Goal: Task Accomplishment & Management: Use online tool/utility

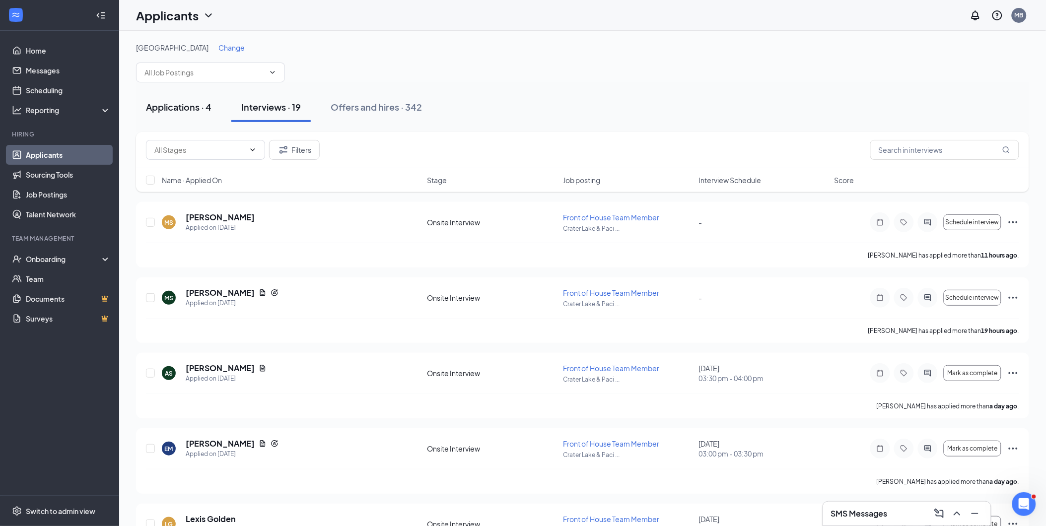
click at [187, 110] on div "Applications · 4" at bounding box center [179, 107] width 66 height 12
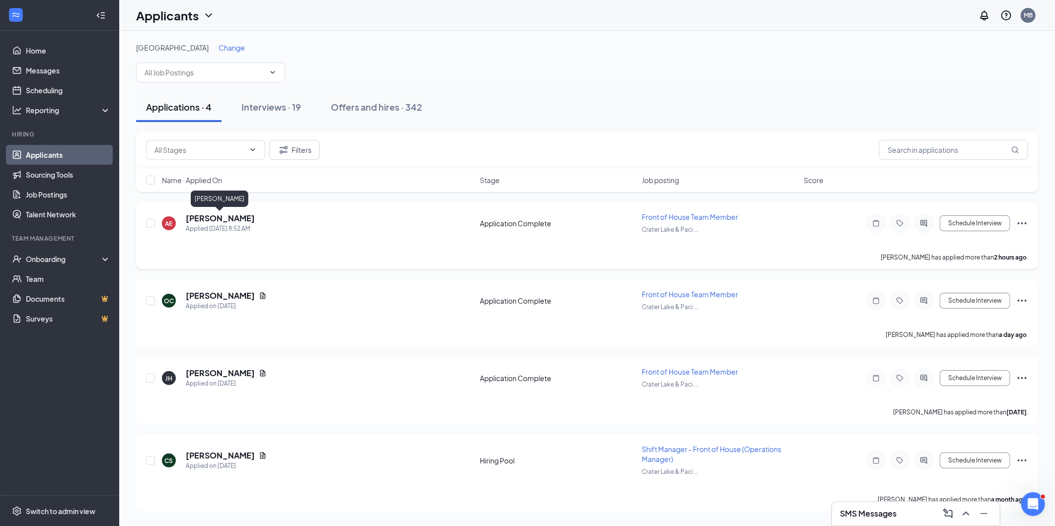
click at [214, 219] on h5 "[PERSON_NAME]" at bounding box center [220, 218] width 69 height 11
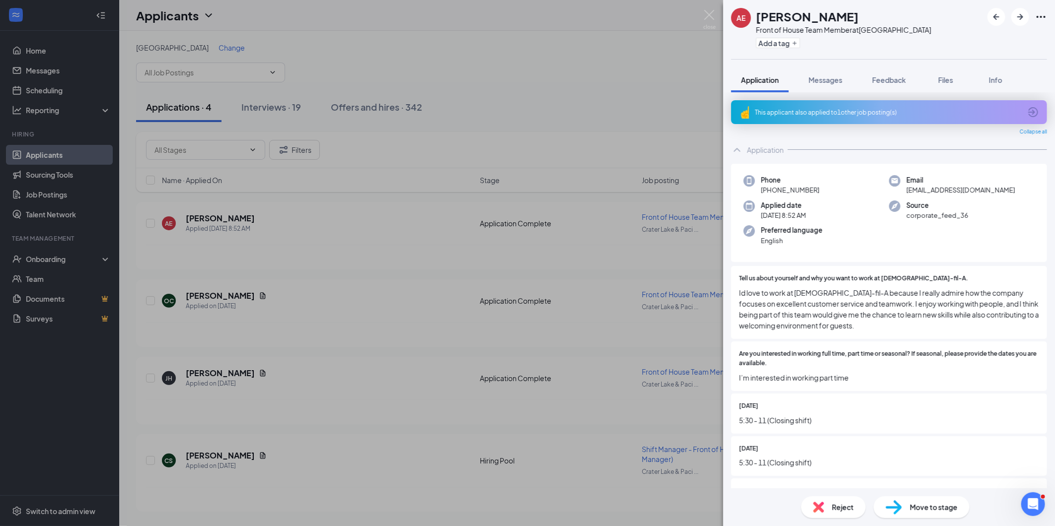
click at [896, 111] on div "This applicant also applied to 1 other job posting(s)" at bounding box center [888, 112] width 266 height 8
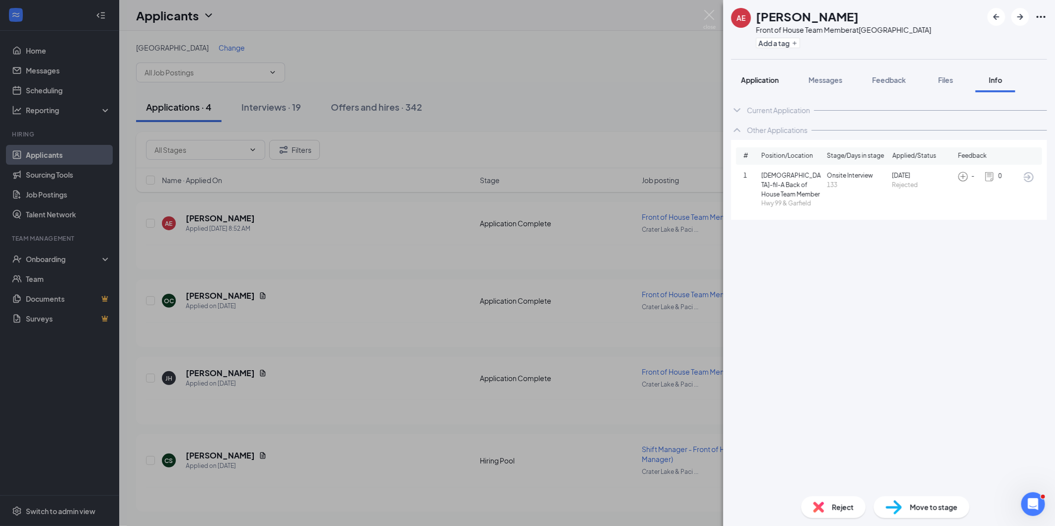
click at [761, 82] on span "Application" at bounding box center [760, 79] width 38 height 9
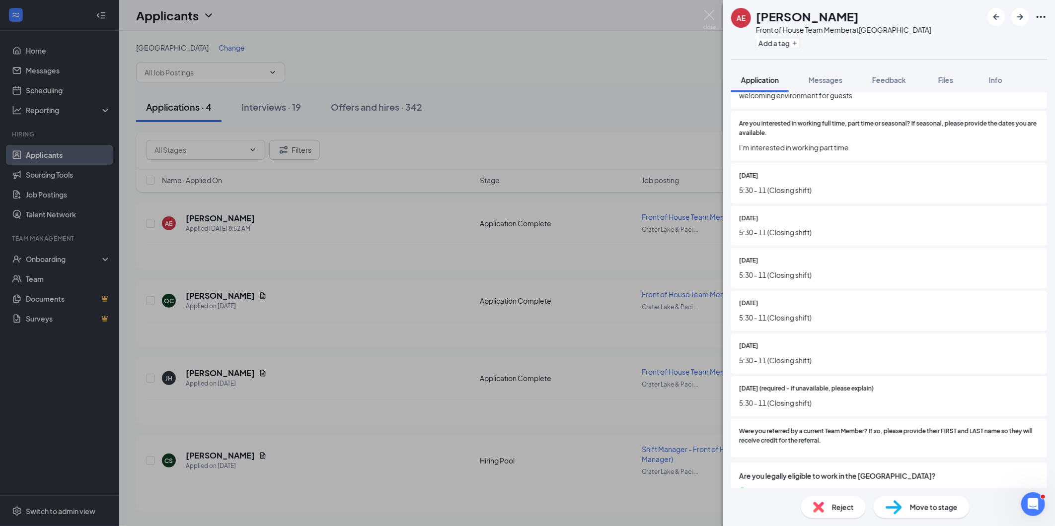
scroll to position [266, 0]
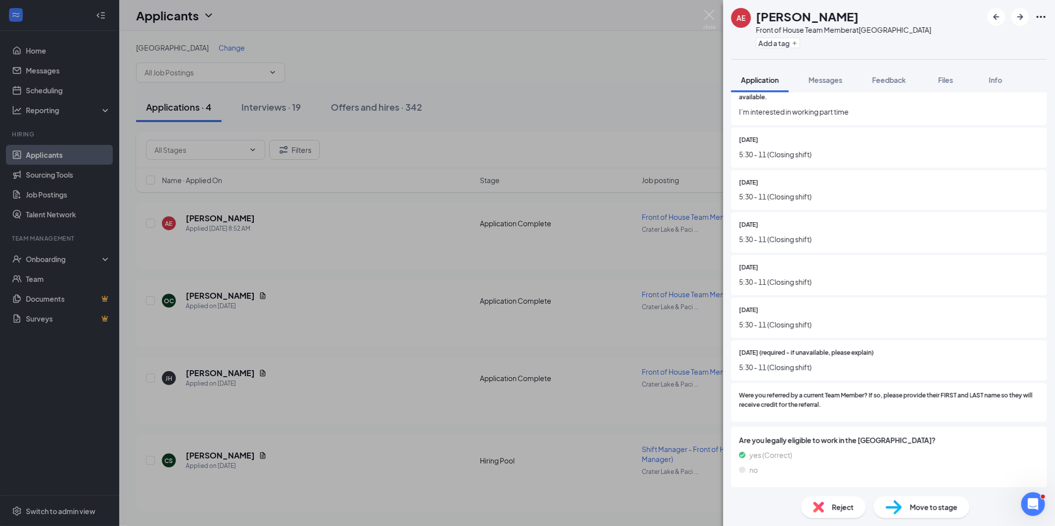
click at [946, 507] on span "Move to stage" at bounding box center [934, 507] width 48 height 11
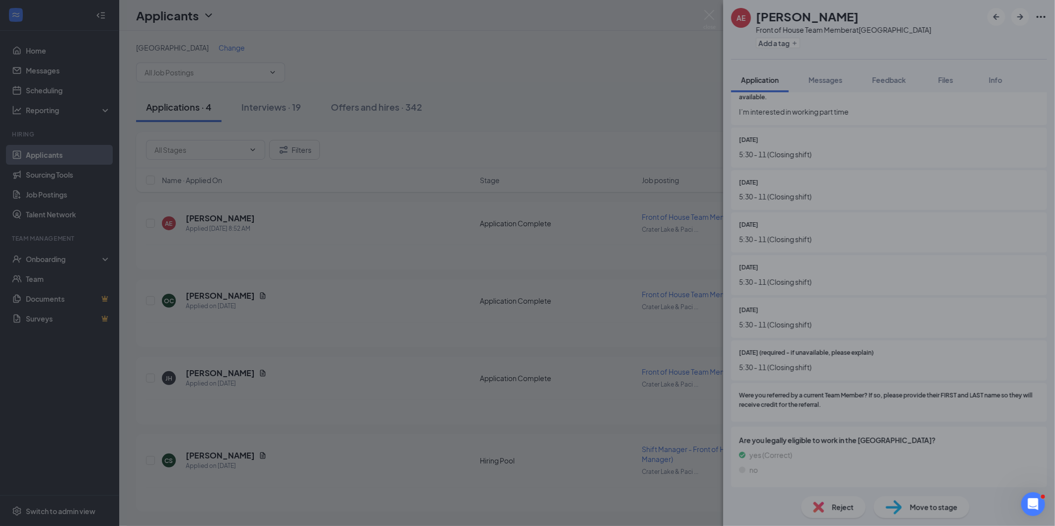
scroll to position [262, 0]
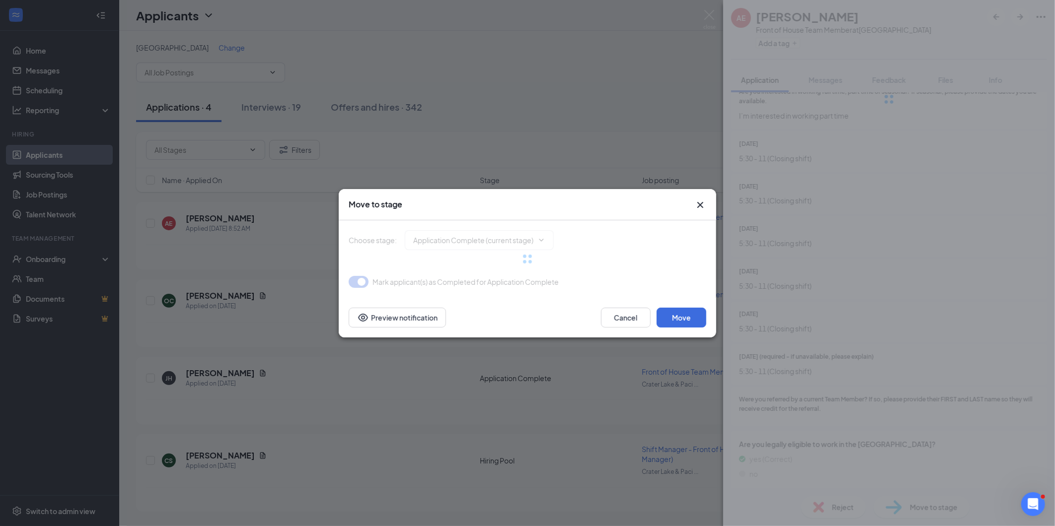
type input "Onsite Interview (next stage)"
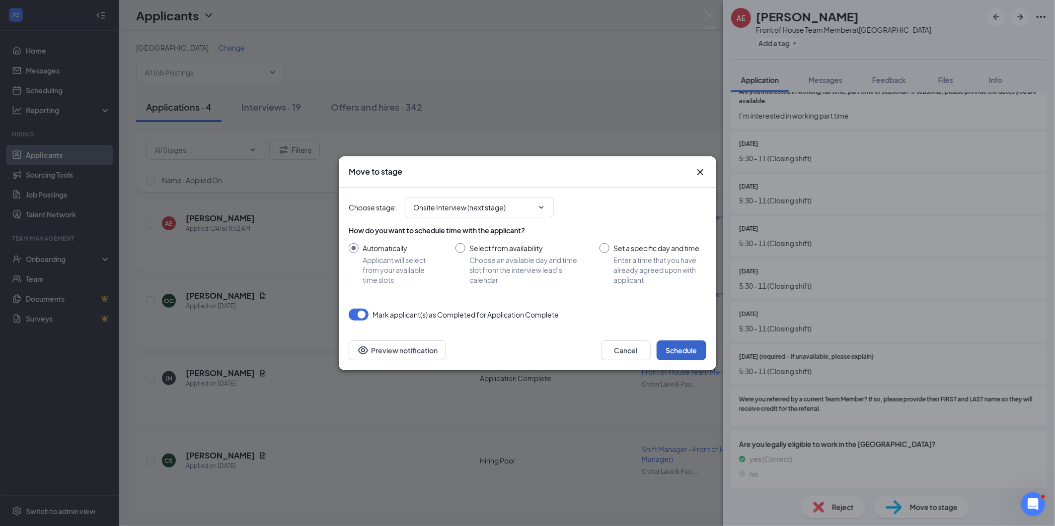
click at [675, 344] on button "Schedule" at bounding box center [681, 351] width 50 height 20
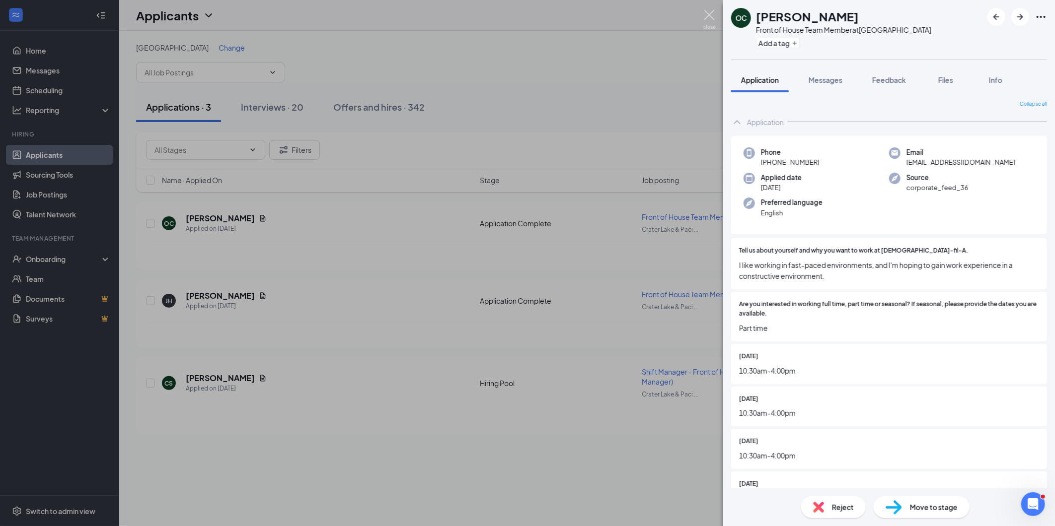
click at [712, 20] on img at bounding box center [709, 19] width 12 height 19
